Goal: Find specific page/section: Find specific page/section

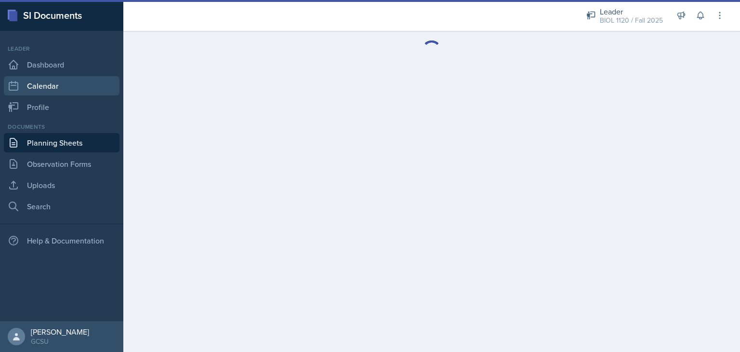
click at [52, 90] on link "Calendar" at bounding box center [62, 85] width 116 height 19
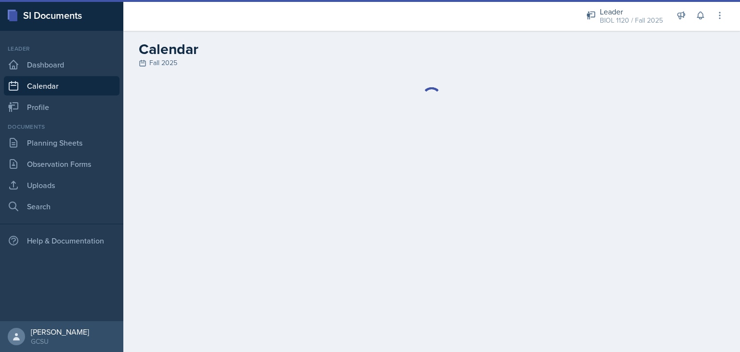
click at [52, 90] on link "Calendar" at bounding box center [62, 85] width 116 height 19
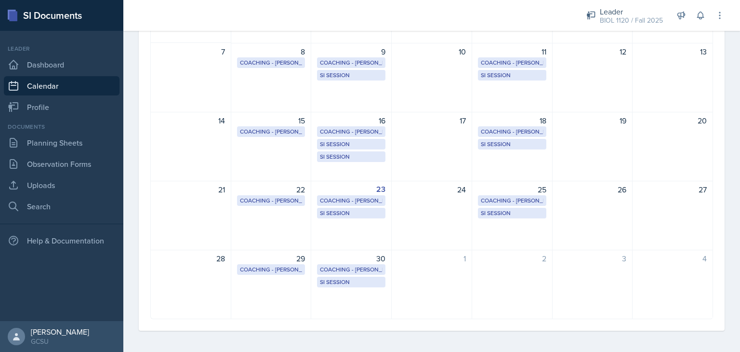
scroll to position [154, 0]
click at [39, 106] on link "Profile" at bounding box center [62, 106] width 116 height 19
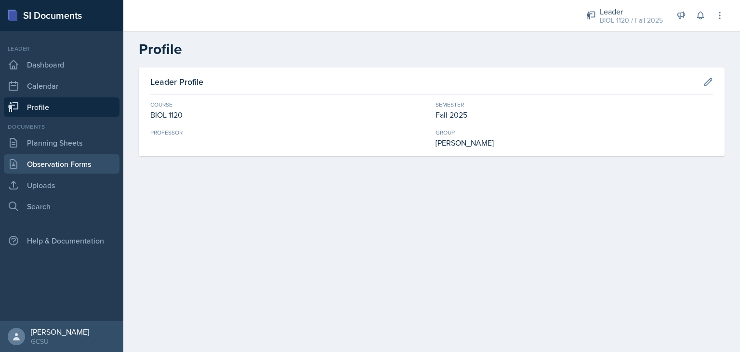
click at [36, 168] on link "Observation Forms" at bounding box center [62, 163] width 116 height 19
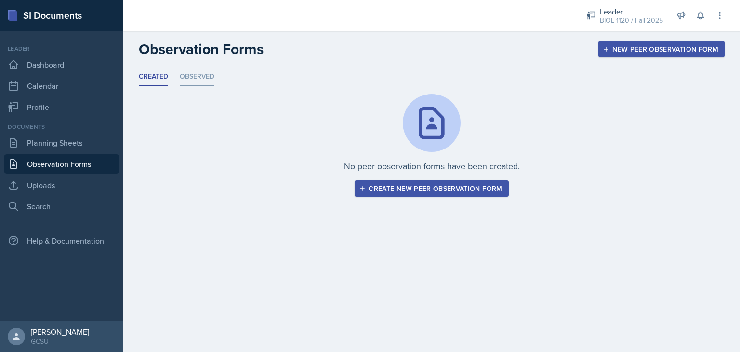
click at [202, 83] on li "Observed" at bounding box center [197, 76] width 35 height 19
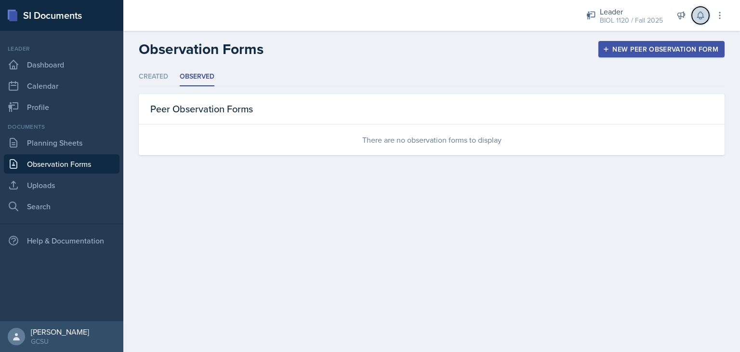
click at [699, 14] on icon at bounding box center [701, 16] width 10 height 10
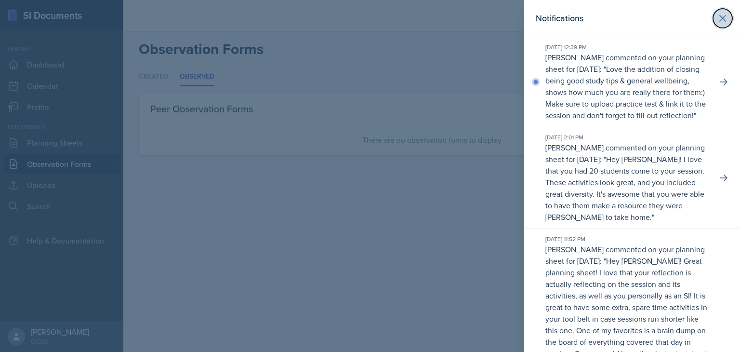
click at [715, 26] on button at bounding box center [722, 18] width 19 height 19
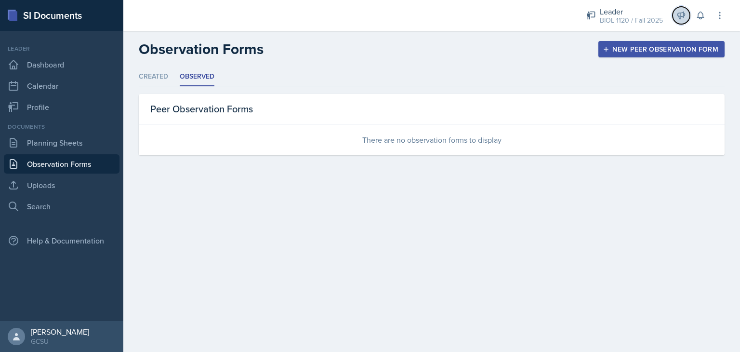
click at [679, 19] on icon at bounding box center [681, 16] width 10 height 10
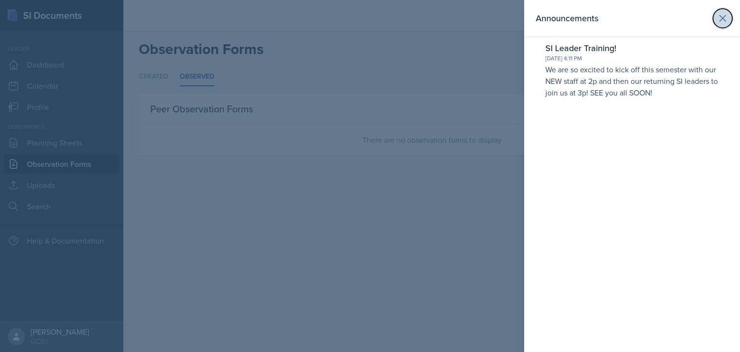
click at [721, 24] on button at bounding box center [722, 18] width 19 height 19
